Goal: Task Accomplishment & Management: Manage account settings

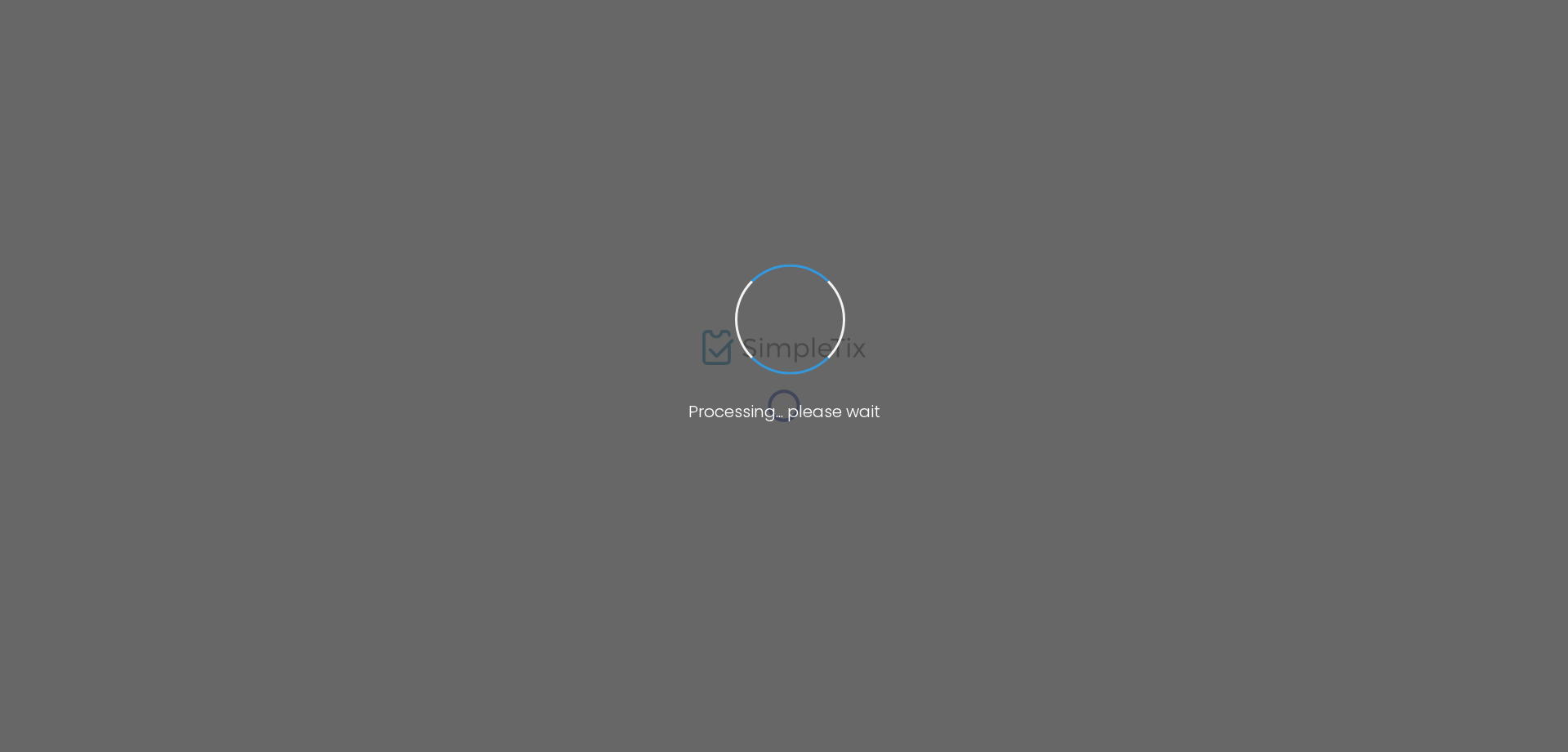
type input "[URL][DOMAIN_NAME][US_STATE]"
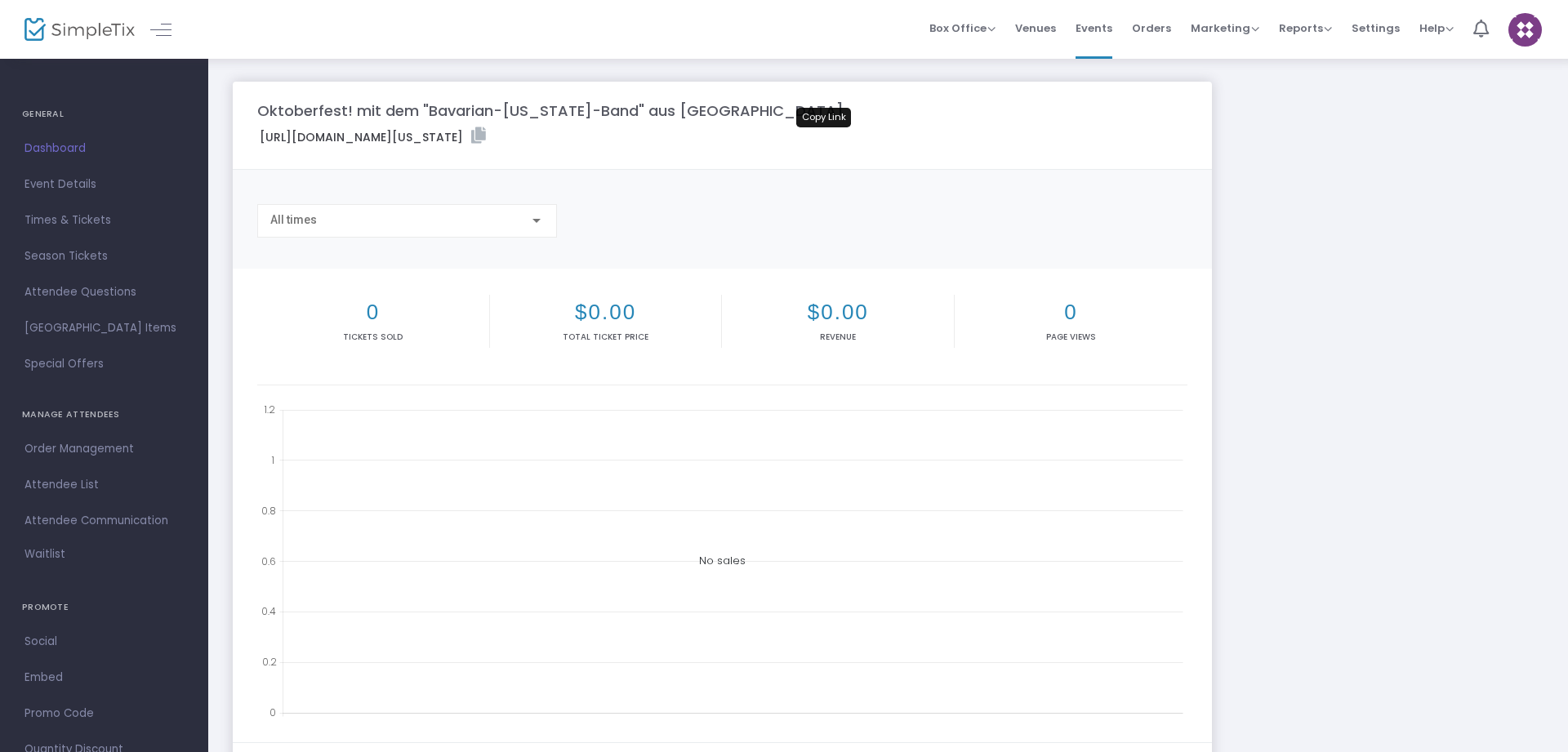
click at [486, 132] on icon at bounding box center [478, 135] width 15 height 16
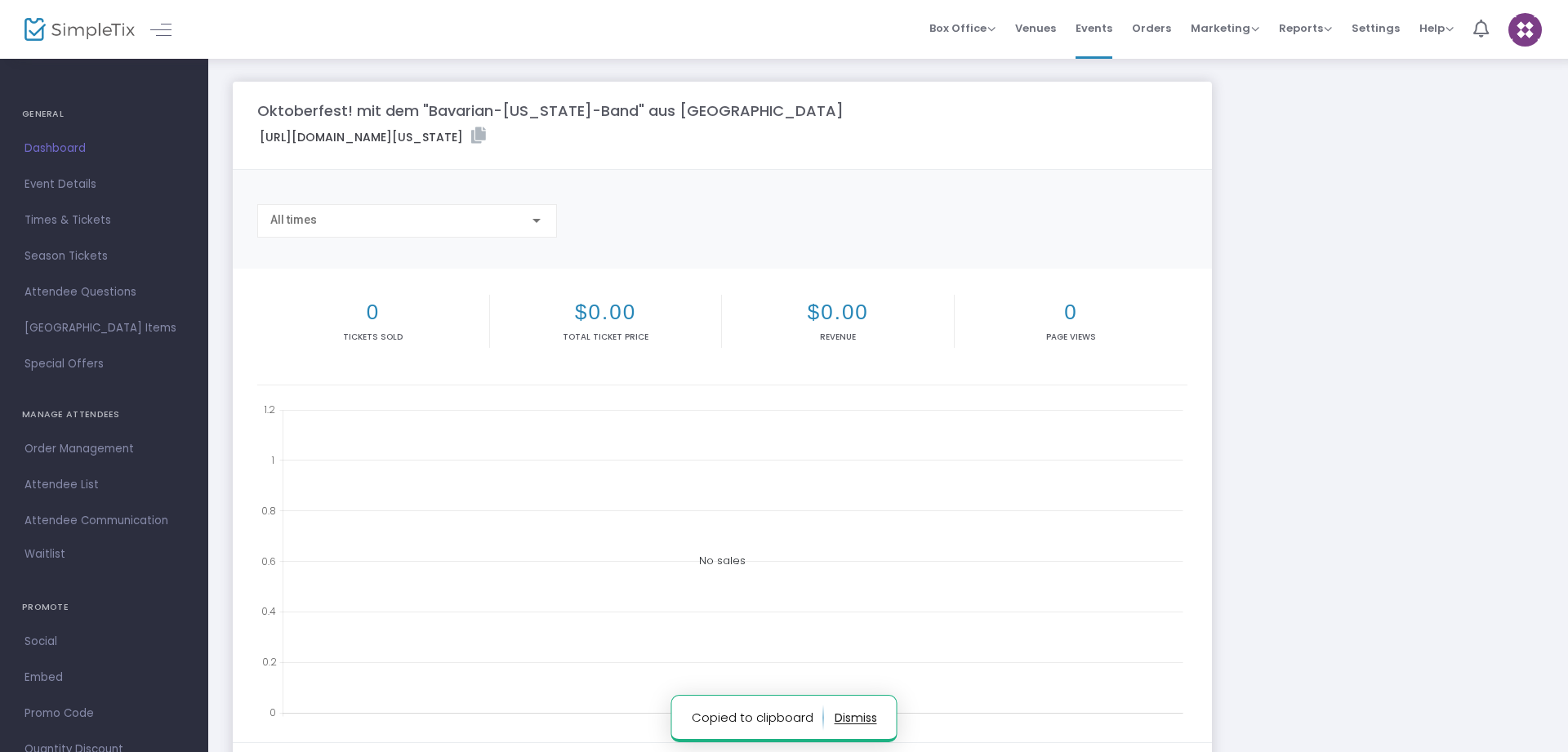
scroll to position [1340, 6]
click at [486, 135] on icon at bounding box center [478, 135] width 15 height 16
click at [61, 224] on span "Times & Tickets" at bounding box center [104, 220] width 159 height 21
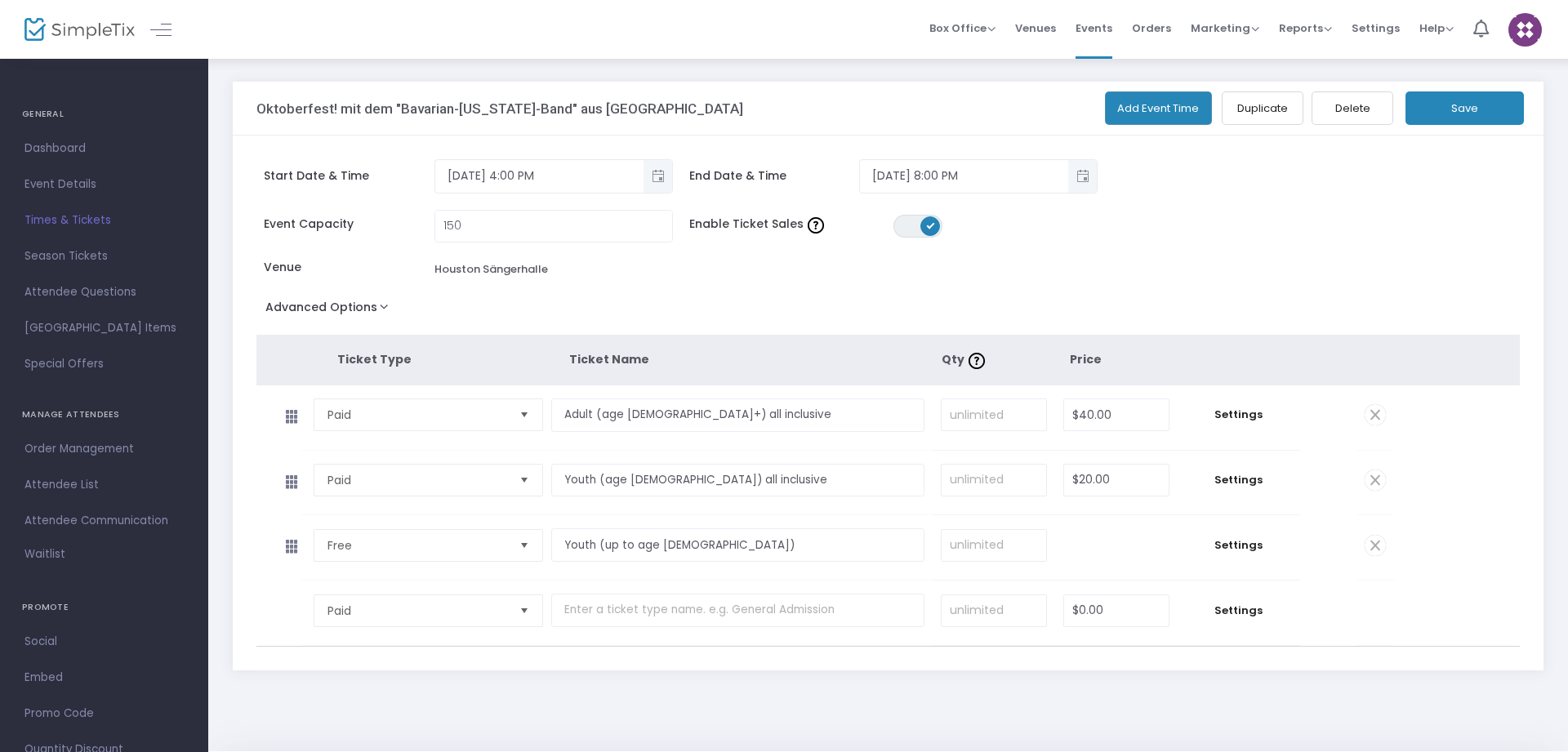
click at [521, 553] on span "Select" at bounding box center [524, 546] width 27 height 27
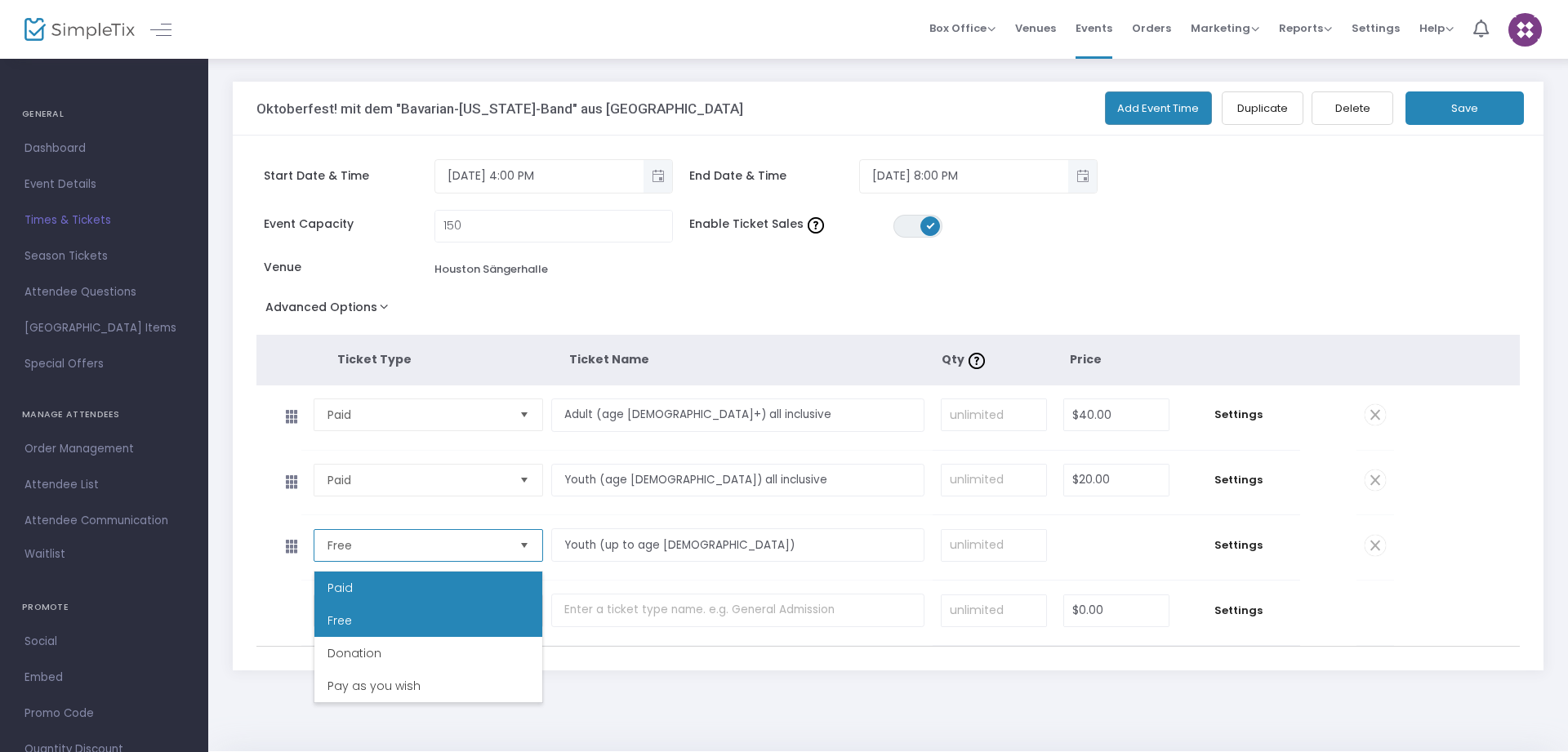
click at [380, 587] on li "Paid" at bounding box center [429, 588] width 228 height 33
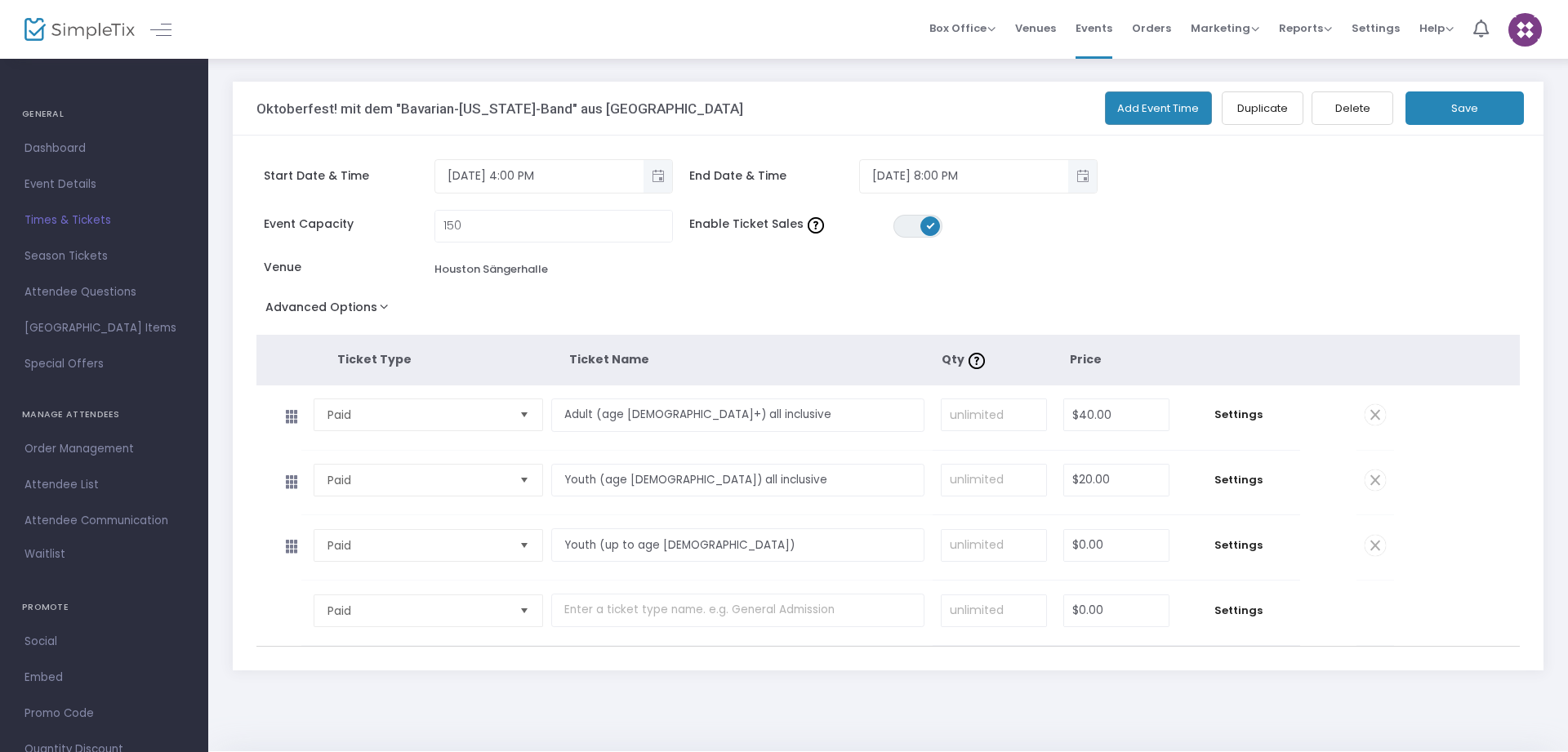
click at [1375, 551] on span at bounding box center [1376, 546] width 21 height 21
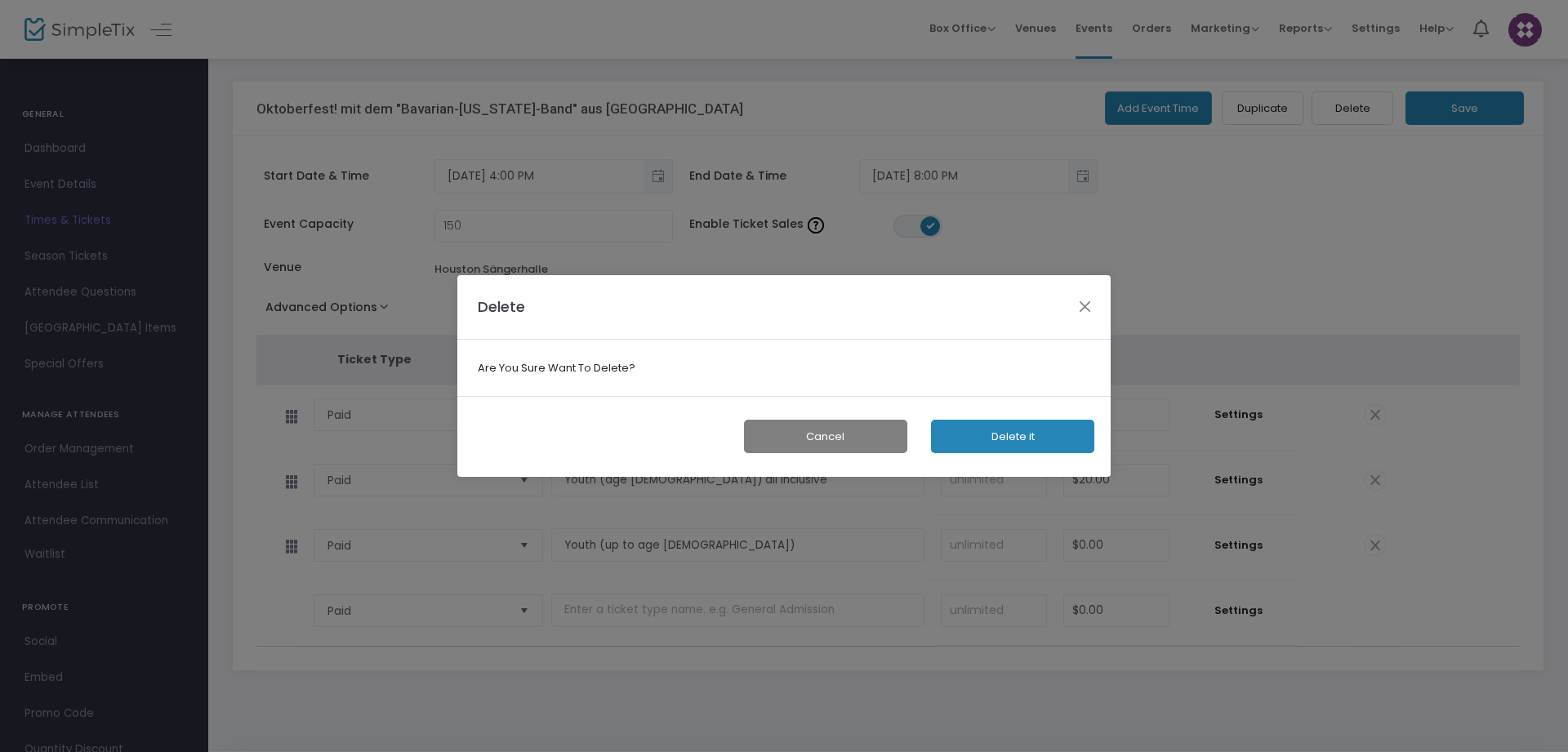
click at [1028, 438] on button "Delete it" at bounding box center [1012, 436] width 164 height 34
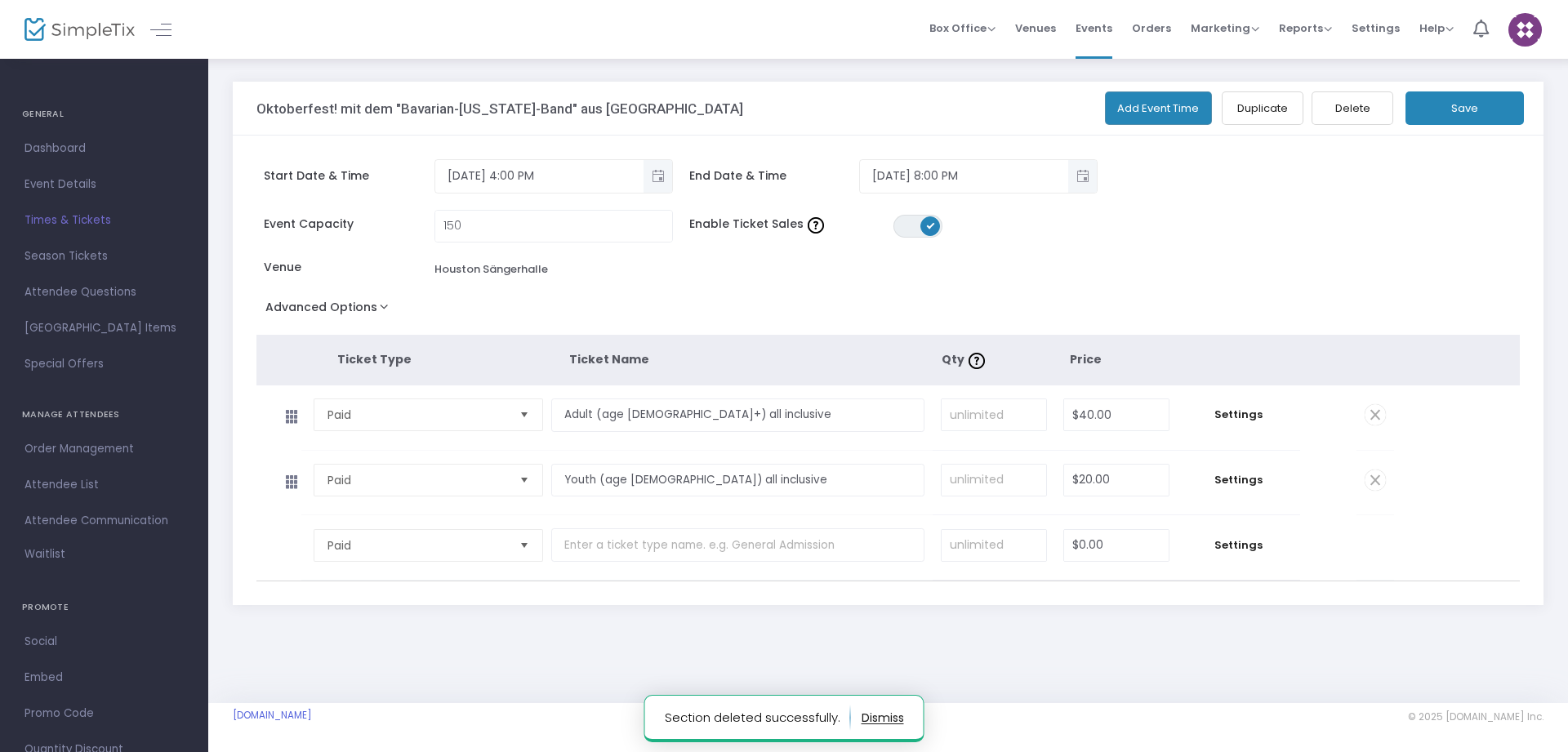
click at [1470, 108] on button "Save" at bounding box center [1464, 108] width 119 height 34
click at [65, 183] on span "Event Details" at bounding box center [104, 184] width 159 height 21
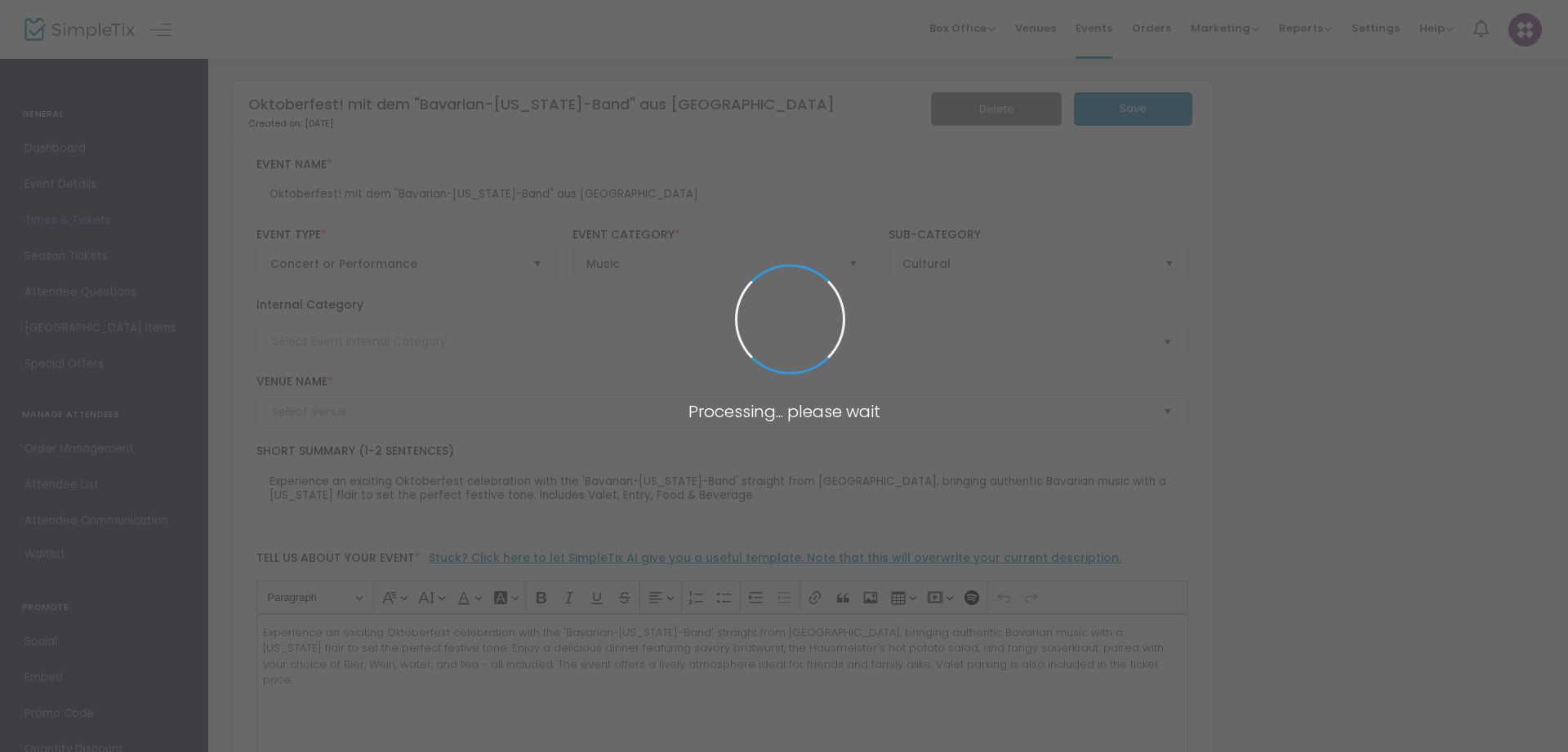
type input "Houston Sängerhalle"
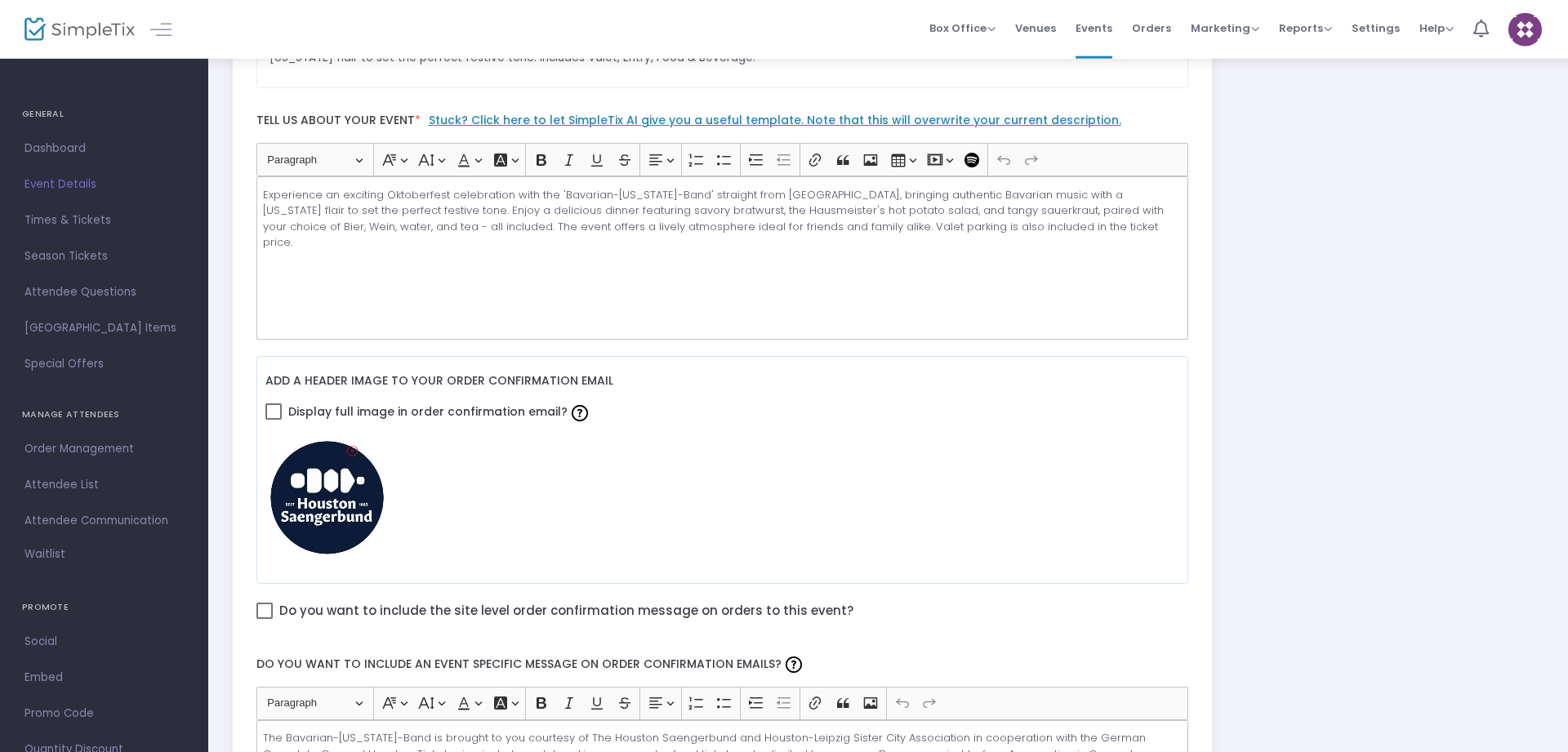
scroll to position [333, 0]
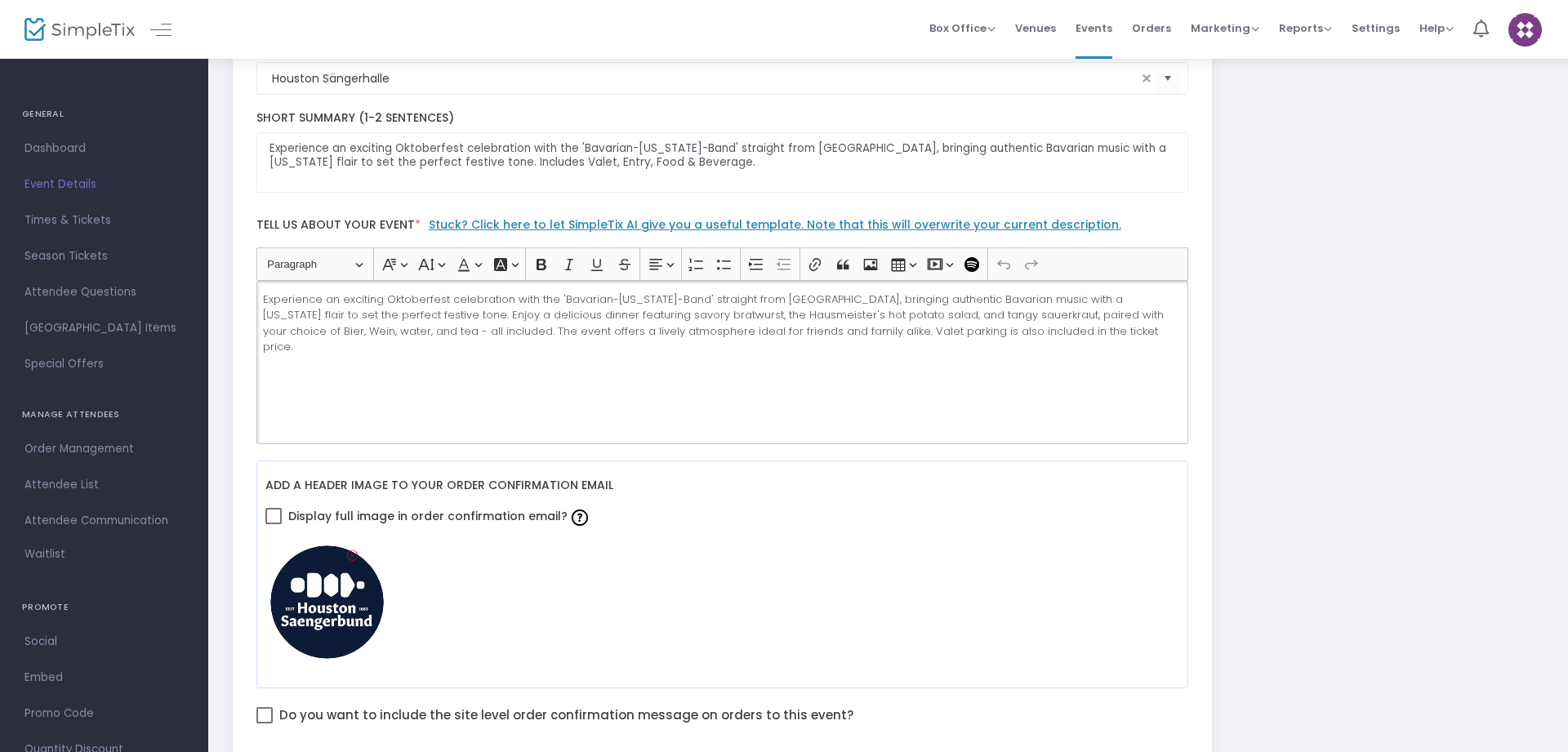
click at [1012, 336] on p "Experience an exciting Oktoberfest celebration with the 'Bavarian-[US_STATE]-Ba…" at bounding box center [721, 323] width 918 height 64
click at [535, 392] on p "The first visit of the Bavarian [US_STATE] Band was in [DATE] for the [US_STATE…" at bounding box center [721, 400] width 918 height 16
drag, startPoint x: 777, startPoint y: 399, endPoint x: 781, endPoint y: 391, distance: 8.9
click at [778, 397] on div "Experience an exciting Oktoberfest celebration with the 'Bavarian-[US_STATE]-Ba…" at bounding box center [722, 362] width 933 height 163
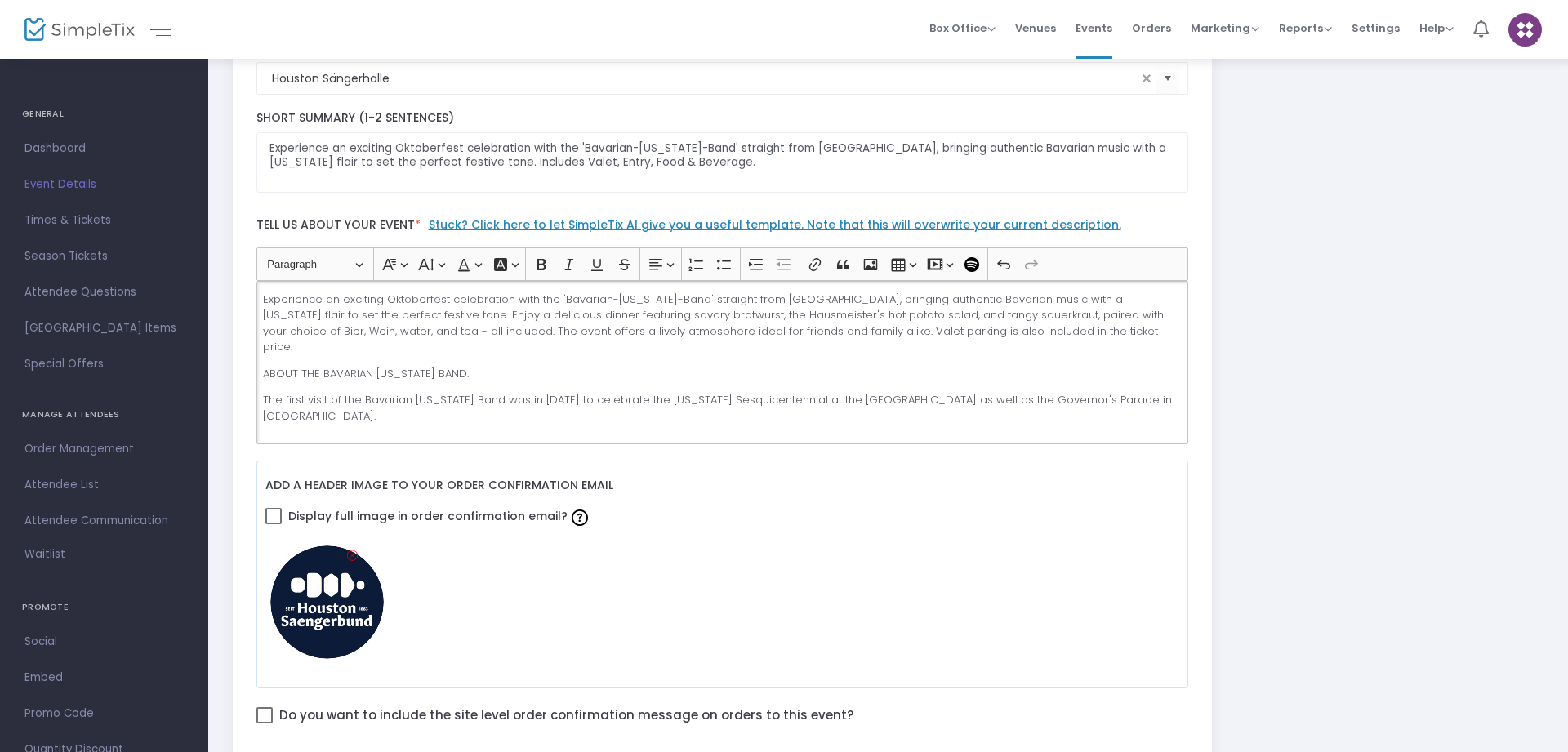
click at [1090, 392] on p "The first visit of the Bavarian [US_STATE] Band was in [DATE] to celebrate the …" at bounding box center [721, 408] width 918 height 32
